Goal: Task Accomplishment & Management: Complete application form

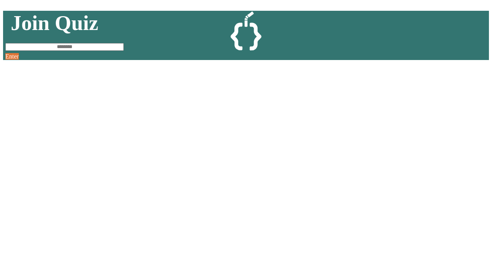
click at [279, 253] on link "Sign up here." at bounding box center [279, 254] width 45 height 9
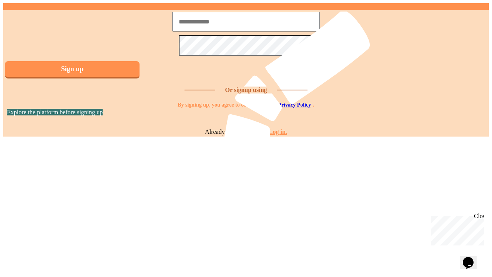
click at [279, 135] on link "Log in." at bounding box center [278, 131] width 18 height 7
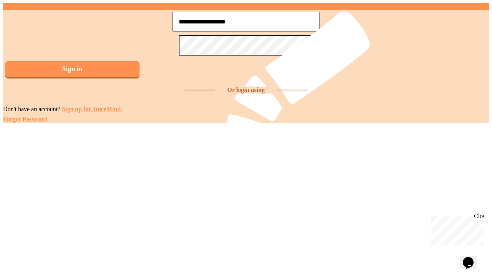
type input "**********"
